Goal: Information Seeking & Learning: Find specific fact

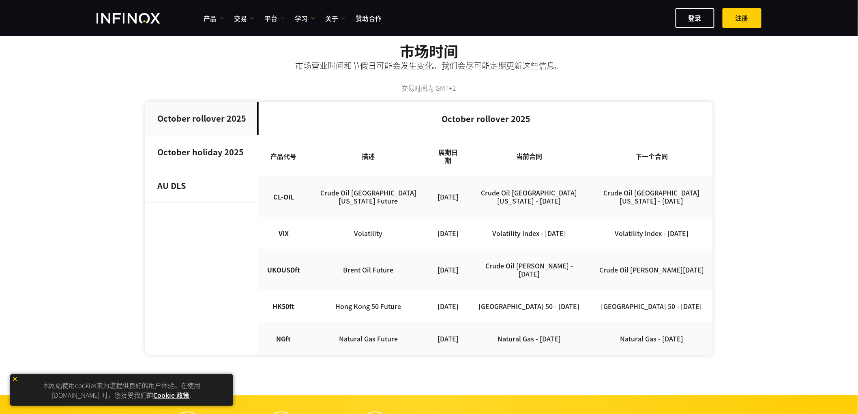
click at [207, 156] on strong "October holiday 2025" at bounding box center [200, 152] width 86 height 12
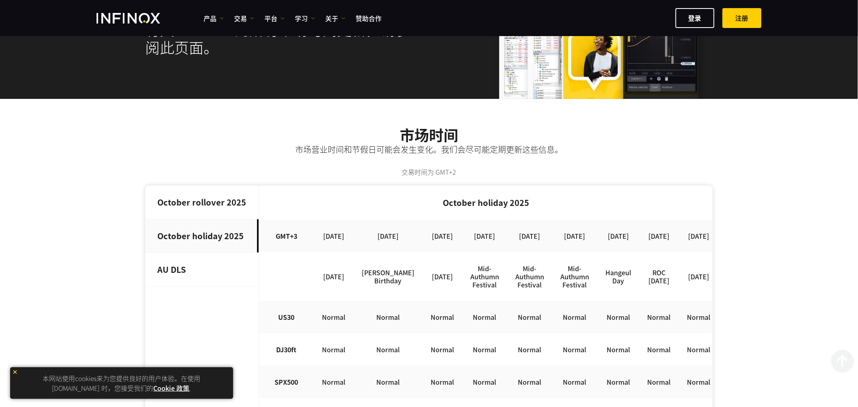
scroll to position [90, 0]
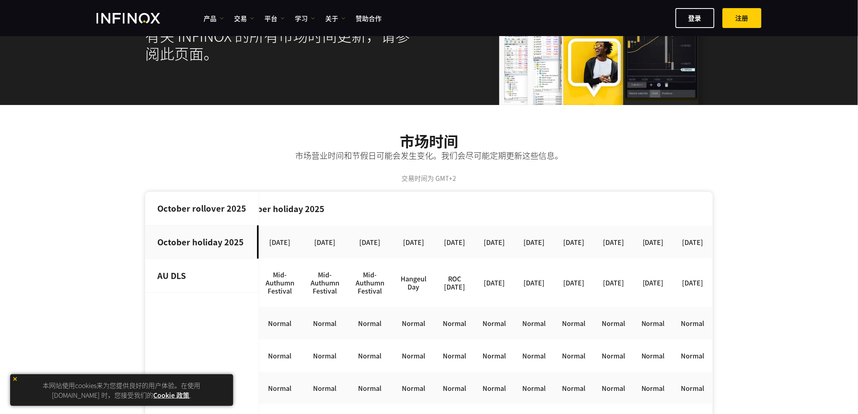
drag, startPoint x: 613, startPoint y: 250, endPoint x: 690, endPoint y: 258, distance: 77.5
click at [673, 307] on td "[DATE]" at bounding box center [693, 282] width 40 height 49
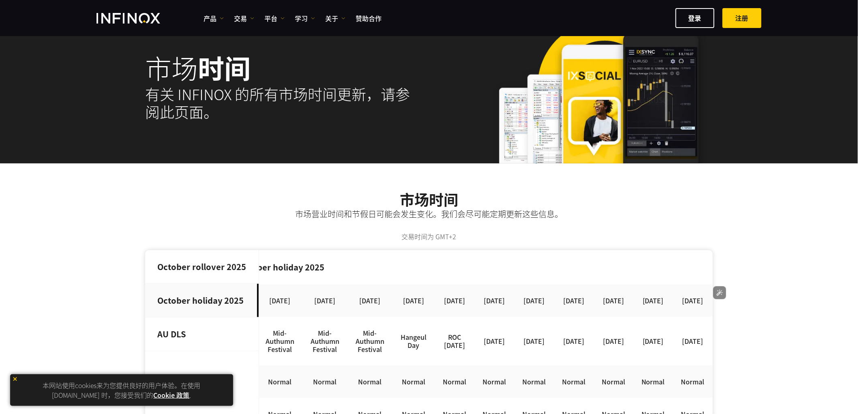
scroll to position [180, 0]
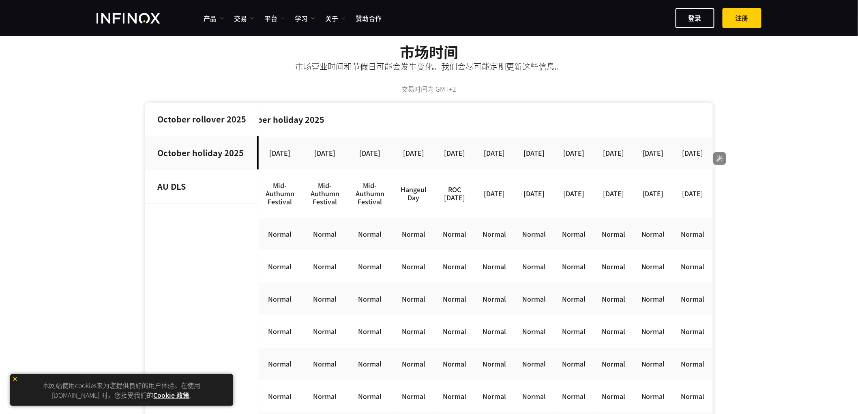
drag, startPoint x: 438, startPoint y: 204, endPoint x: 468, endPoint y: 214, distance: 31.3
click at [474, 214] on td "[DATE]" at bounding box center [494, 193] width 40 height 49
click at [451, 230] on span "翻译" at bounding box center [455, 230] width 11 height 7
click at [514, 210] on td "[DATE]" at bounding box center [534, 193] width 40 height 49
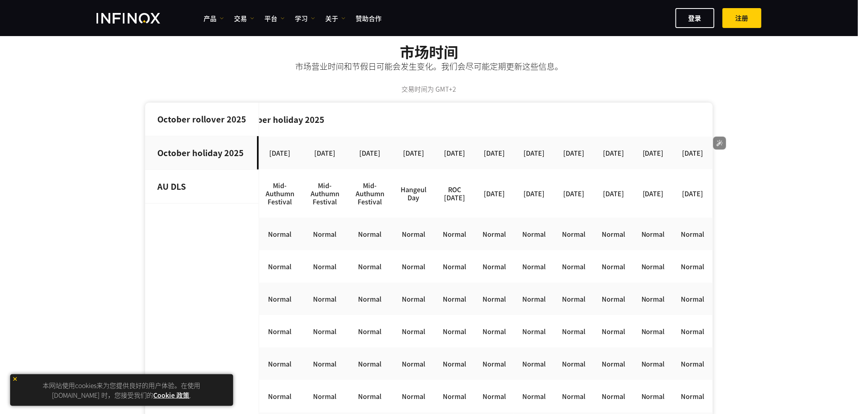
click at [514, 209] on td "[DATE]" at bounding box center [534, 193] width 40 height 49
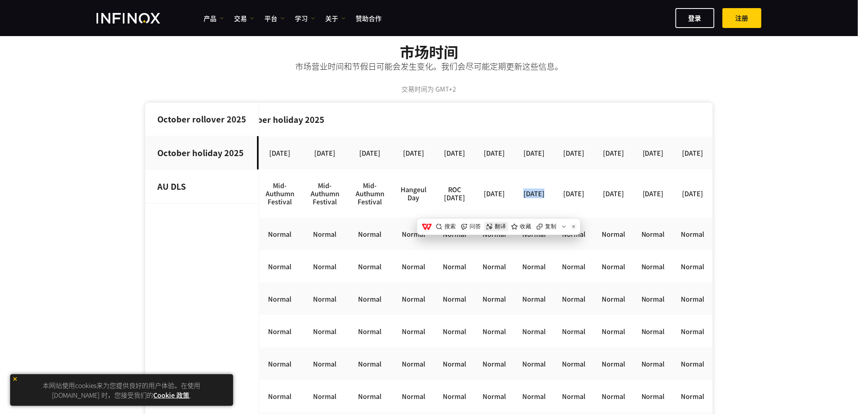
click at [499, 230] on button "翻译" at bounding box center [496, 227] width 24 height 10
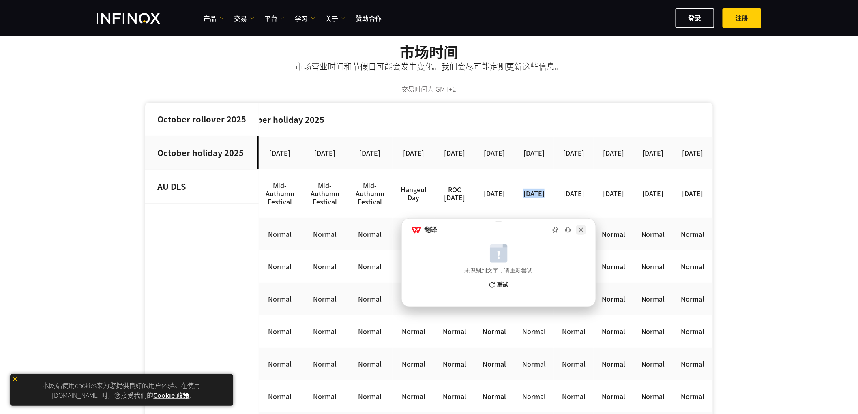
click at [578, 229] on img at bounding box center [581, 230] width 10 height 10
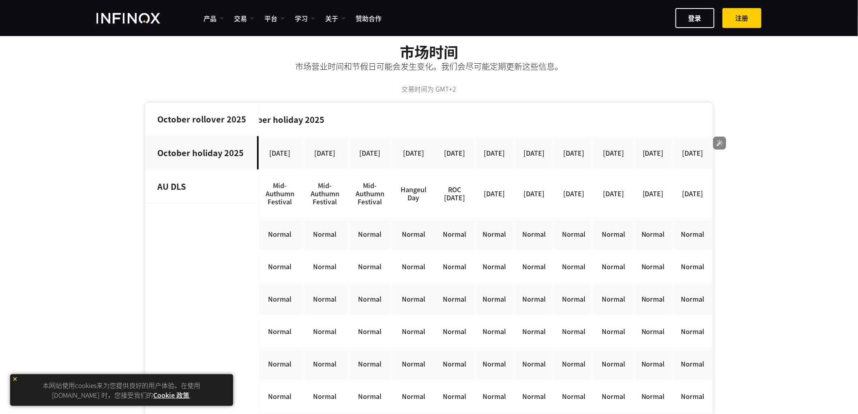
click at [554, 211] on td "[DATE]" at bounding box center [574, 193] width 40 height 49
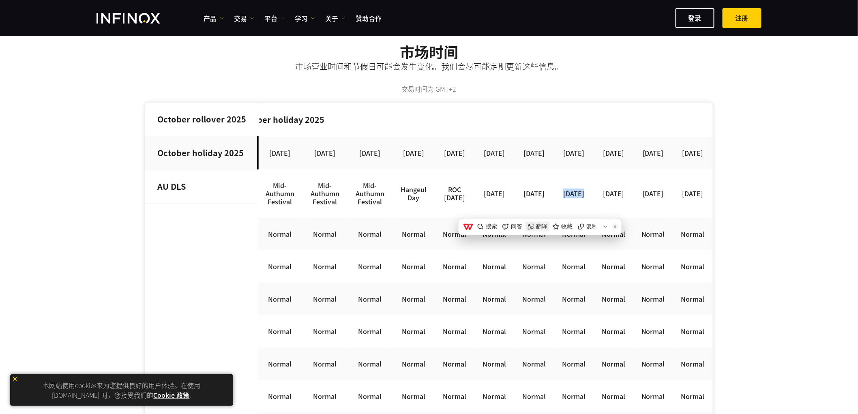
click at [540, 228] on span "翻译" at bounding box center [541, 226] width 11 height 7
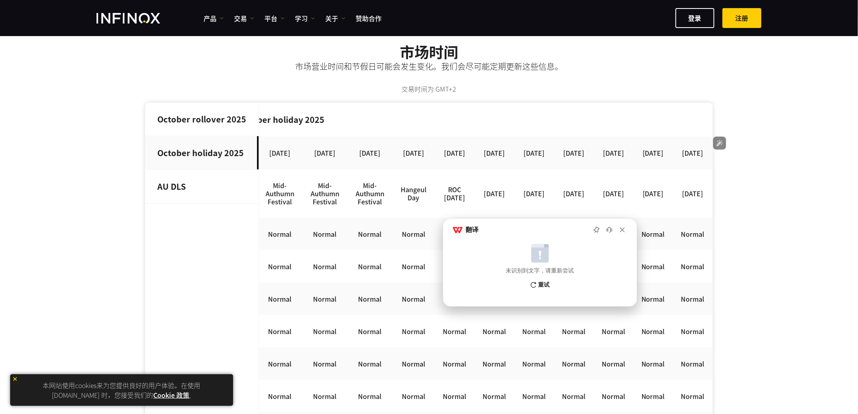
click at [594, 207] on td "[DATE]" at bounding box center [613, 193] width 40 height 49
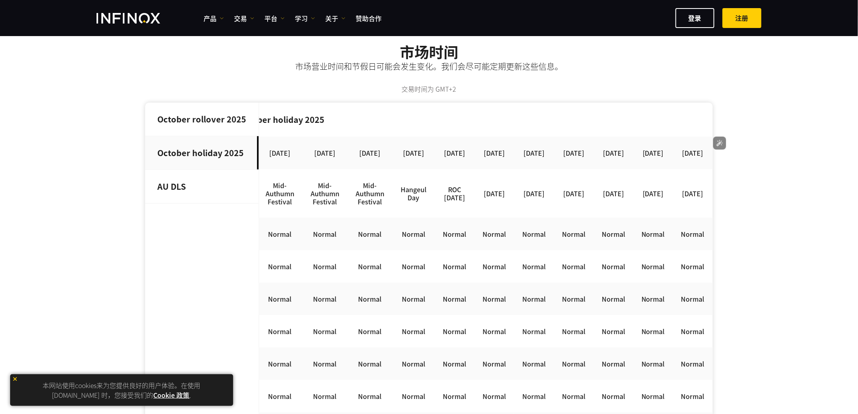
click at [594, 207] on td "[DATE]" at bounding box center [613, 193] width 40 height 49
click at [600, 203] on td "[DATE]" at bounding box center [613, 193] width 40 height 49
click at [593, 204] on td "[DATE]" at bounding box center [613, 193] width 40 height 49
drag, startPoint x: 570, startPoint y: 206, endPoint x: 602, endPoint y: 216, distance: 33.8
click at [602, 216] on td "[DATE]" at bounding box center [613, 193] width 40 height 49
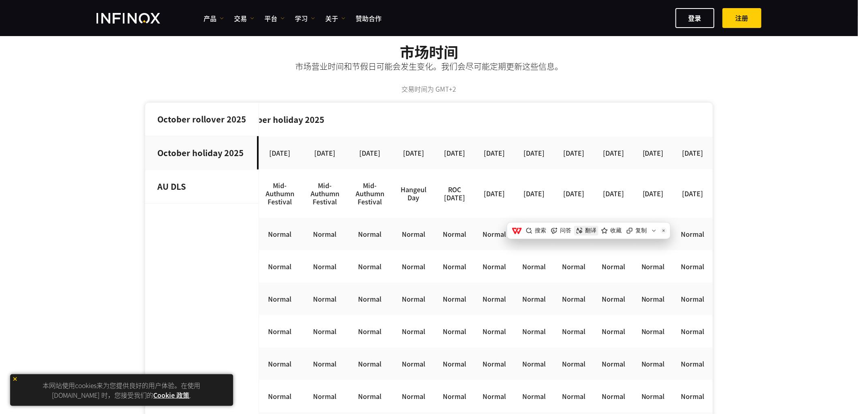
click at [584, 226] on button "翻译" at bounding box center [586, 231] width 24 height 10
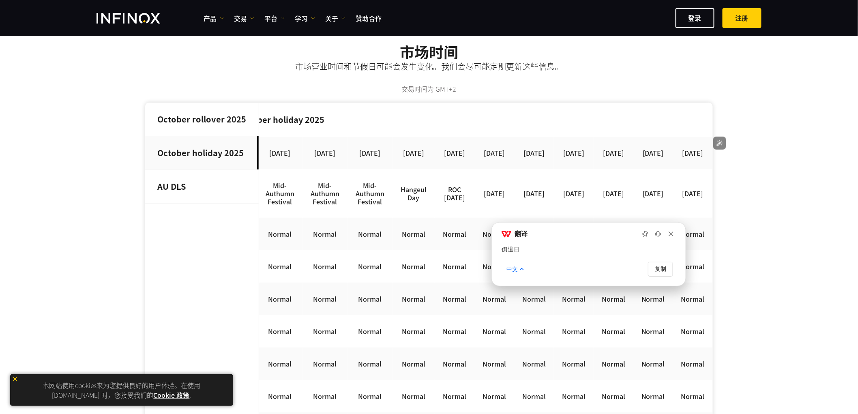
click at [673, 201] on td "[DATE]" at bounding box center [693, 193] width 40 height 49
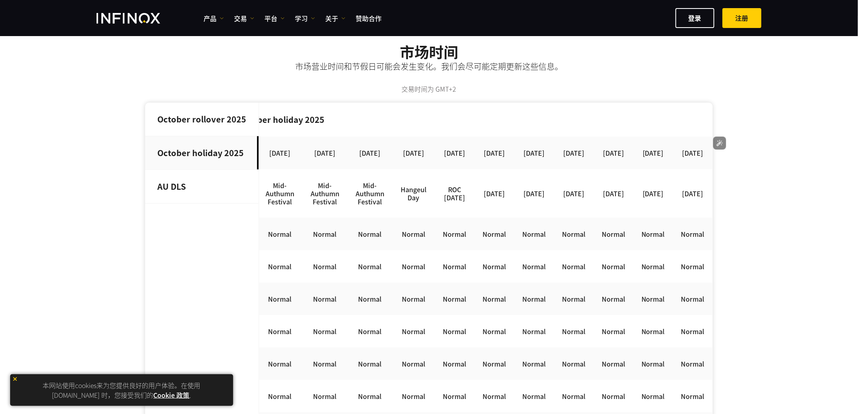
drag, startPoint x: 623, startPoint y: 201, endPoint x: 648, endPoint y: 221, distance: 31.4
click at [648, 218] on td "[DATE]" at bounding box center [653, 193] width 40 height 49
click at [651, 218] on td "[DATE]" at bounding box center [653, 193] width 40 height 49
drag, startPoint x: 653, startPoint y: 216, endPoint x: 617, endPoint y: 202, distance: 38.2
click at [633, 202] on td "[DATE]" at bounding box center [653, 193] width 40 height 49
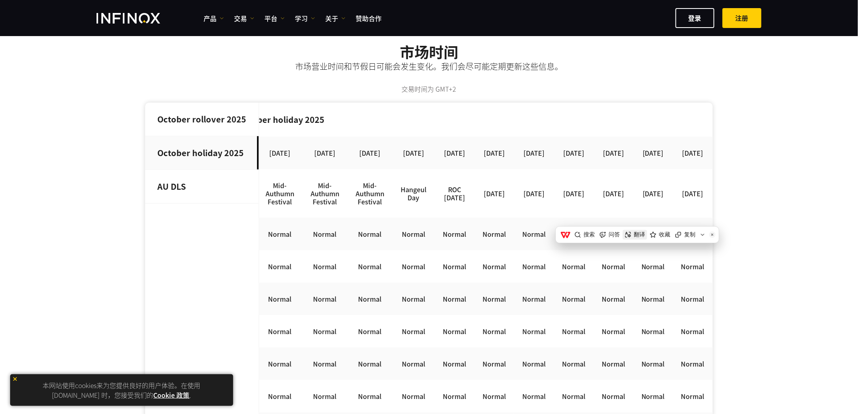
click at [634, 236] on span "翻译" at bounding box center [639, 234] width 11 height 7
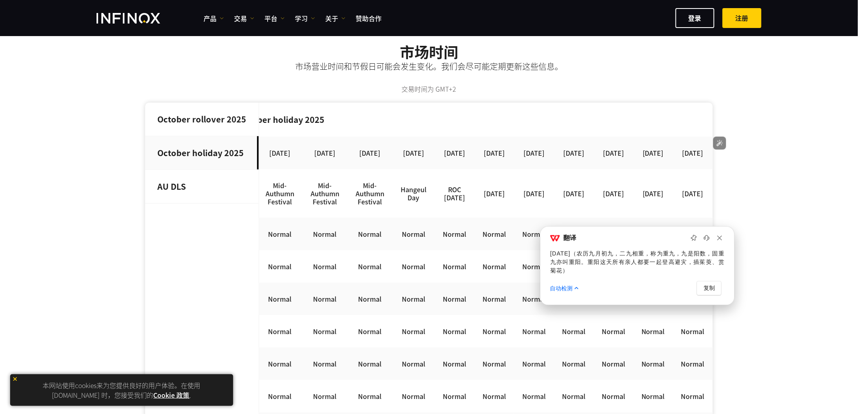
click at [690, 203] on td "[DATE]" at bounding box center [693, 193] width 40 height 49
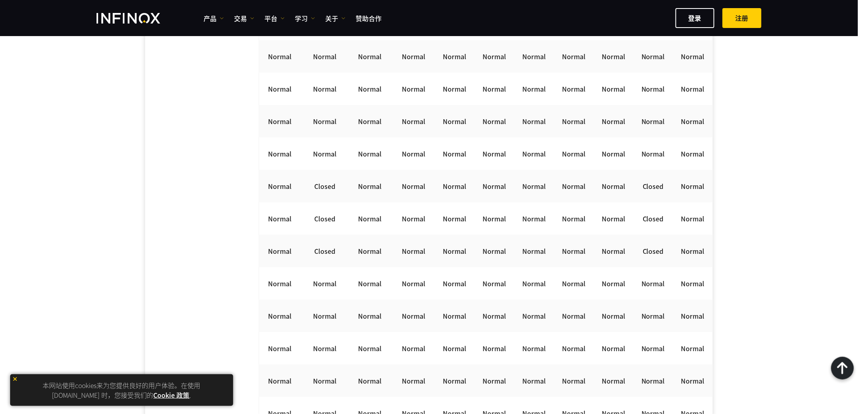
drag, startPoint x: 663, startPoint y: 207, endPoint x: 719, endPoint y: 209, distance: 56.0
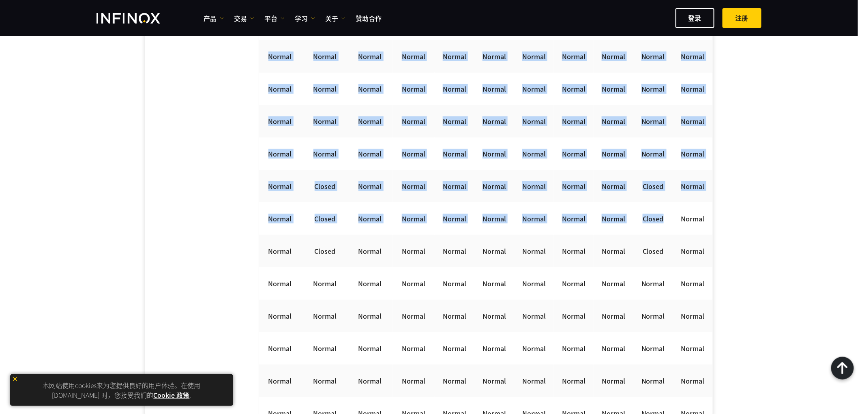
drag, startPoint x: 657, startPoint y: 233, endPoint x: 765, endPoint y: 228, distance: 108.4
click at [647, 235] on td "Closed" at bounding box center [653, 218] width 40 height 32
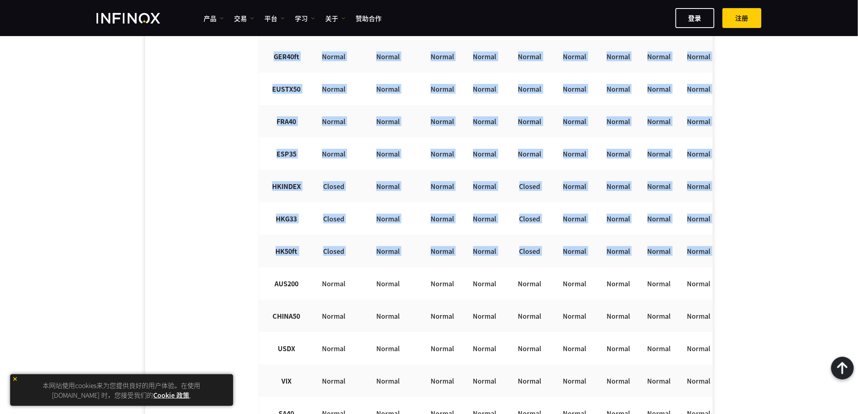
drag, startPoint x: 645, startPoint y: 262, endPoint x: 188, endPoint y: 265, distance: 457.3
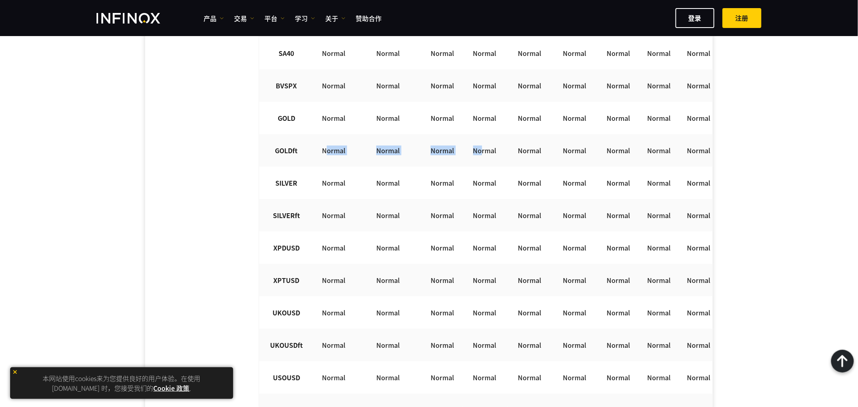
drag, startPoint x: 329, startPoint y: 165, endPoint x: 472, endPoint y: 165, distance: 143.1
click at [472, 165] on tr "GOLDft Normal Normal Normal Normal Normal Normal Normal Normal Normal Normal No…" at bounding box center [588, 150] width 658 height 32
click at [422, 134] on td "Normal" at bounding box center [442, 118] width 40 height 32
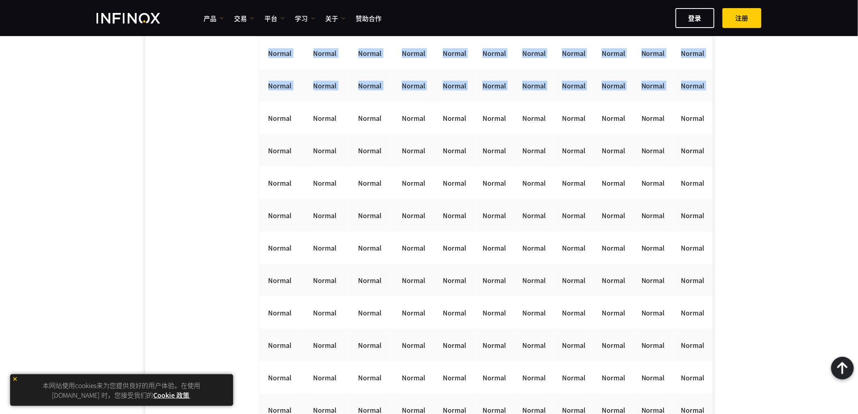
drag, startPoint x: 393, startPoint y: 131, endPoint x: 744, endPoint y: 126, distance: 351.1
click at [744, 126] on div "市场时间 市场营业时间和节假日可能会发生变化。我们会尽可能定期更新这些信息。 交易时间为 GMT+2 October rollover [DATE] holi…" at bounding box center [429, 150] width 858 height 2253
click at [673, 132] on td "Normal" at bounding box center [693, 118] width 40 height 32
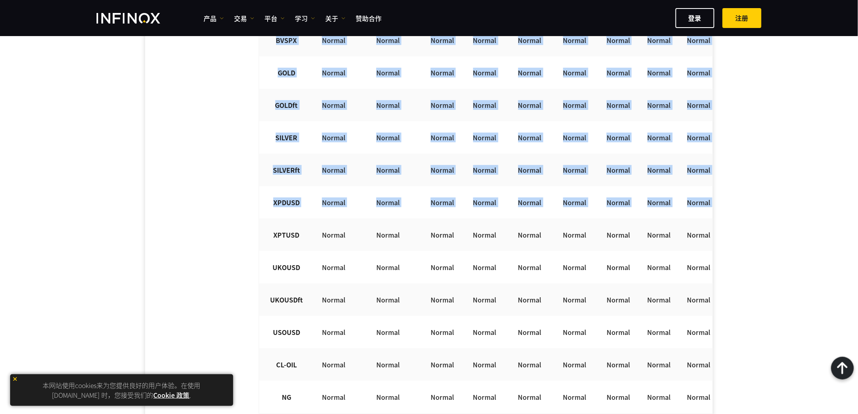
drag, startPoint x: 574, startPoint y: 209, endPoint x: 217, endPoint y: 208, distance: 357.1
click at [199, 208] on div "October rollover [DATE] holiday 2025 AU DLS October rollover 2025 产品代号 描述 展期日期 …" at bounding box center [429, 129] width 568 height 2126
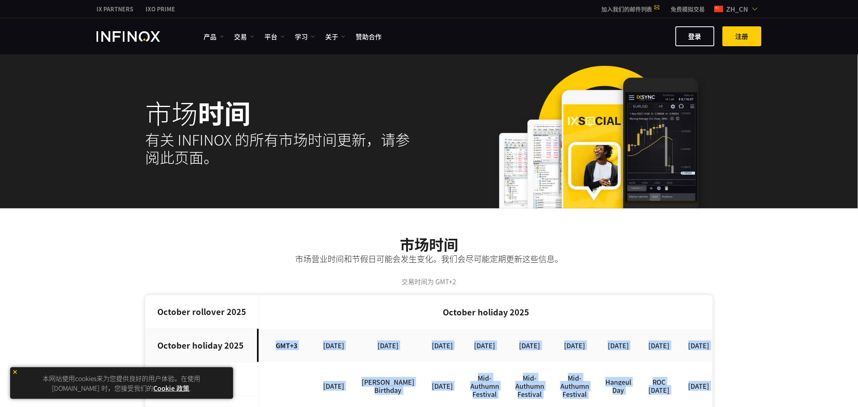
click at [323, 362] on td "[DATE]" at bounding box center [334, 345] width 40 height 32
click at [308, 347] on td "GMT+3" at bounding box center [286, 345] width 55 height 32
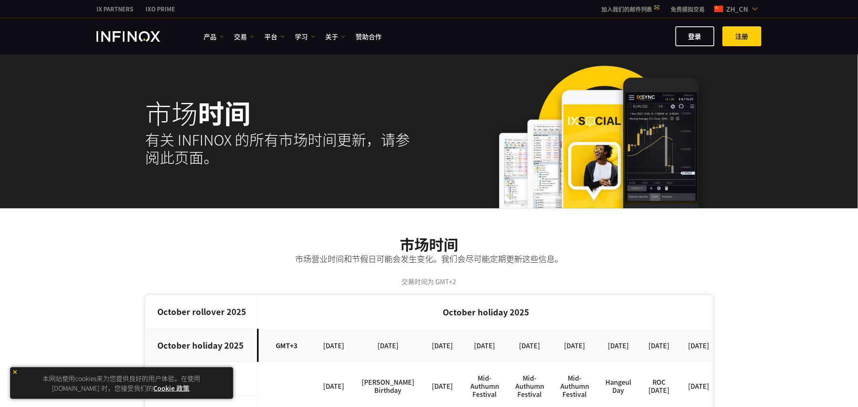
click at [361, 341] on td "[DATE]" at bounding box center [387, 345] width 69 height 32
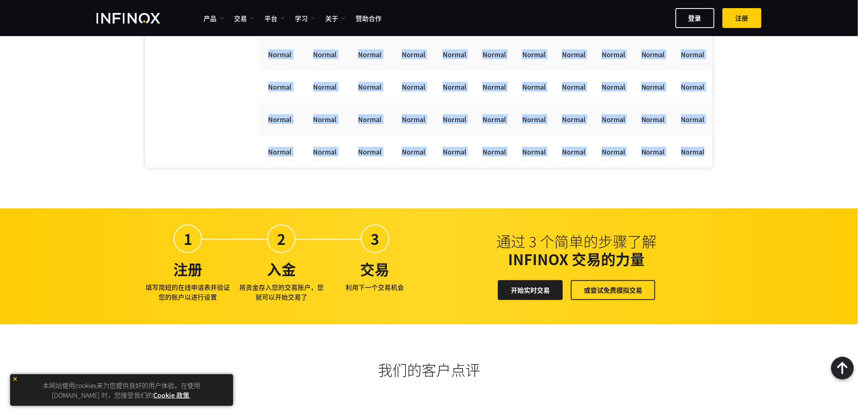
drag, startPoint x: 276, startPoint y: 160, endPoint x: 700, endPoint y: 169, distance: 423.7
copy tbody "GMT+3 [DATE] [DATE] [DATE] [DATE] [DATE] [DATE] [DATE] [DATE] [DATE] [DATE] [DA…"
